Goal: Task Accomplishment & Management: Use online tool/utility

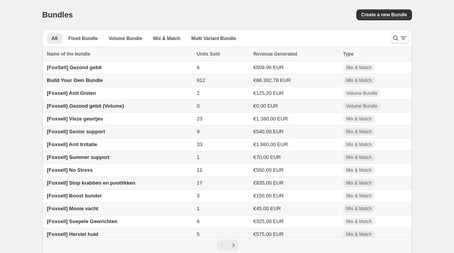
click at [443, 126] on div "Home Bundles Analytics Plan and Billing Bundles. This page is ready Bundles Cre…" at bounding box center [227, 135] width 454 height 270
click at [398, 19] on button "Create a new Bundle" at bounding box center [383, 14] width 55 height 11
